Goal: Information Seeking & Learning: Learn about a topic

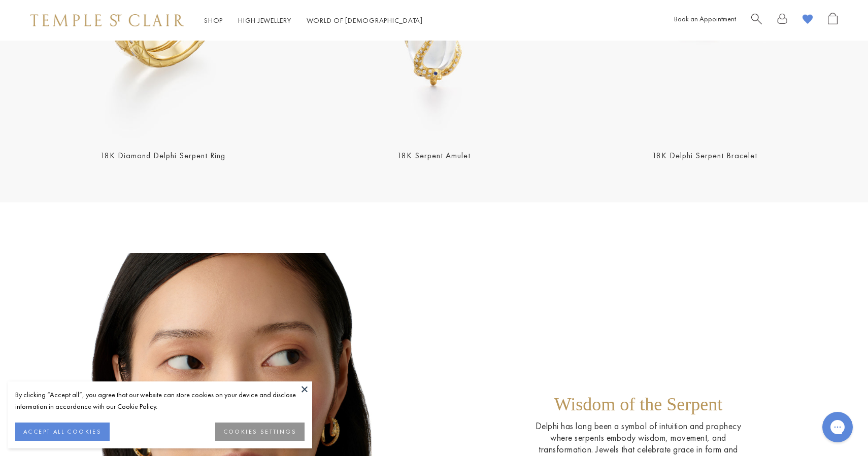
scroll to position [580, 0]
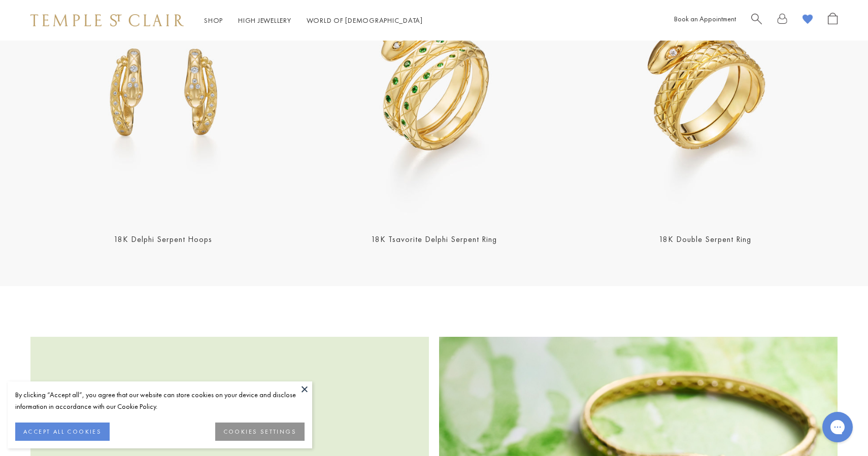
scroll to position [1305, 0]
